Goal: Find specific page/section: Find specific page/section

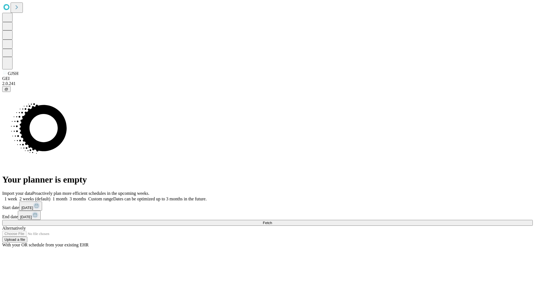
click at [272, 221] on span "Fetch" at bounding box center [267, 223] width 9 height 4
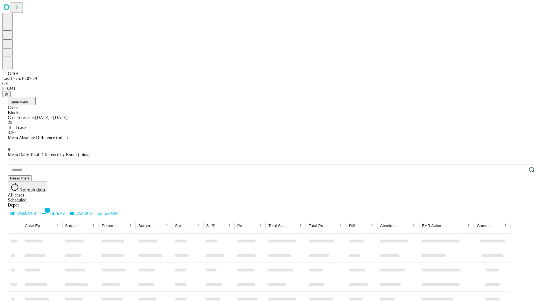
click at [520, 202] on div "Depot" at bounding box center [273, 204] width 530 height 5
